Goal: Book appointment/travel/reservation

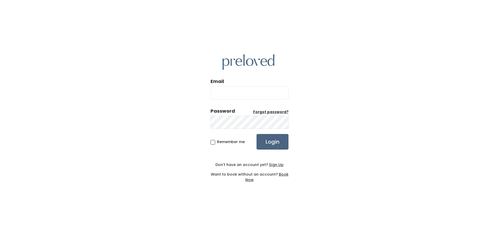
type input "kyrsten.crawford@gmail.com"
click at [276, 138] on input "Login" at bounding box center [273, 142] width 32 height 16
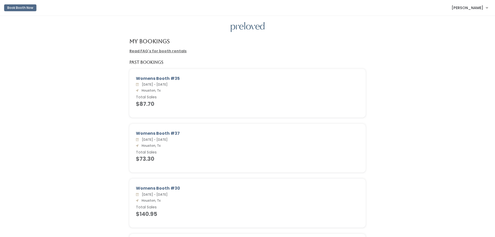
click at [12, 10] on button "Book Booth Now" at bounding box center [20, 7] width 32 height 7
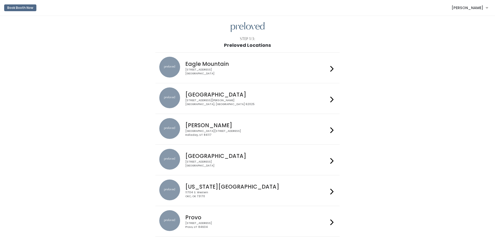
click at [195, 163] on div "3903 N Braeswood Blvd Houston, TX 77025" at bounding box center [256, 164] width 143 height 8
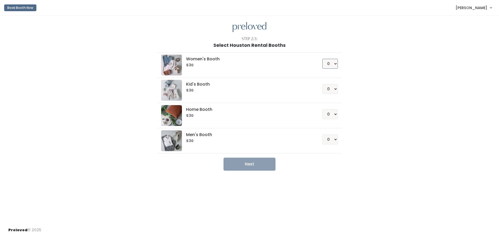
click at [334, 64] on select "0 1 2 3 4" at bounding box center [330, 64] width 16 height 10
select select "1"
click at [322, 59] on select "0 1 2 3 4" at bounding box center [330, 64] width 16 height 10
click at [258, 167] on button "Next" at bounding box center [250, 164] width 52 height 13
